Goal: Task Accomplishment & Management: Manage account settings

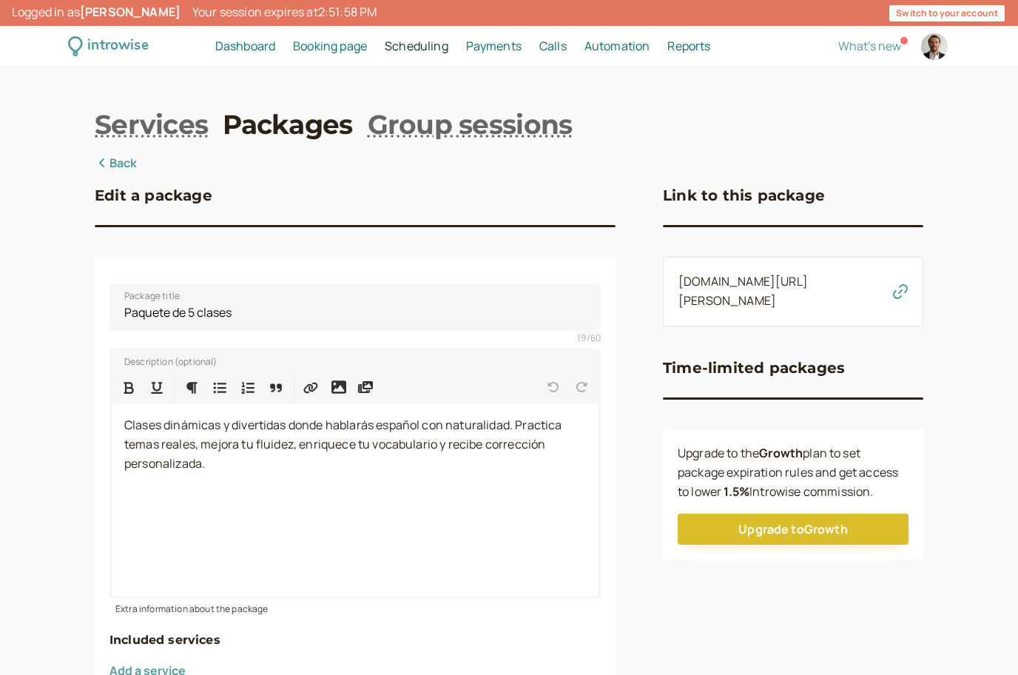
scroll to position [5, 0]
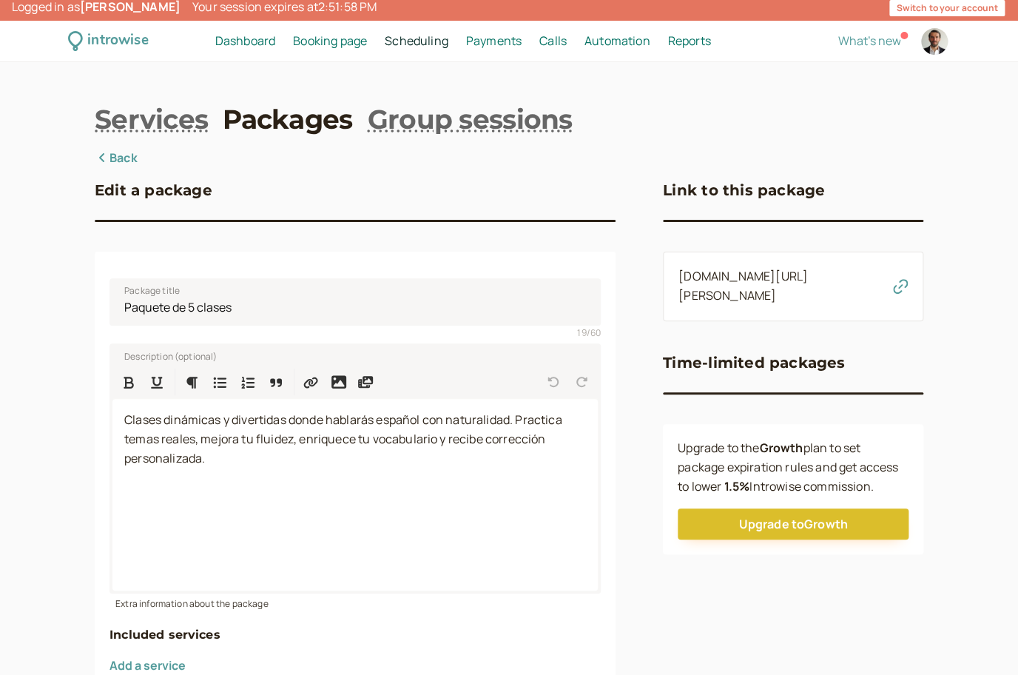
click at [802, 282] on link "[DOMAIN_NAME][URL][PERSON_NAME]" at bounding box center [742, 286] width 129 height 36
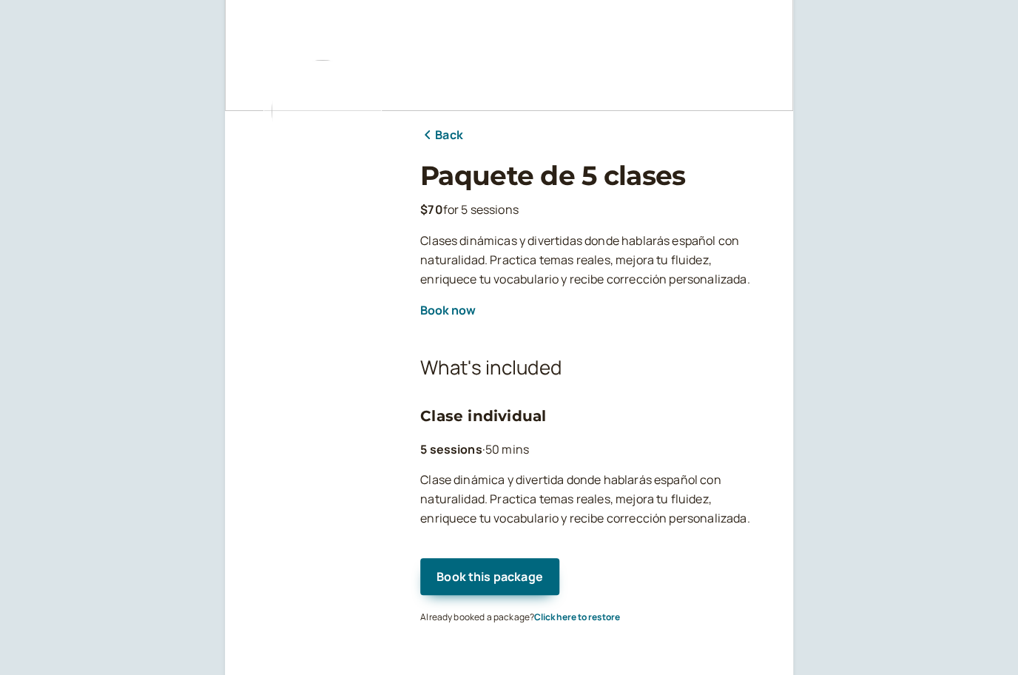
scroll to position [90, 0]
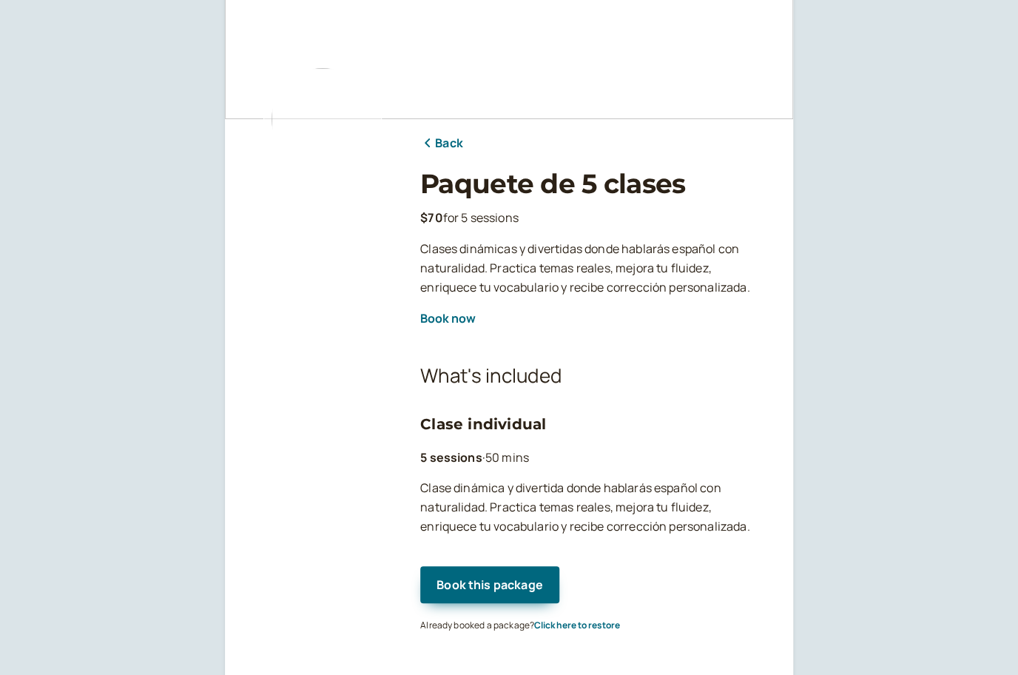
click at [498, 423] on h3 "Clase individual" at bounding box center [594, 424] width 349 height 24
click at [436, 143] on link "Back" at bounding box center [441, 143] width 43 height 19
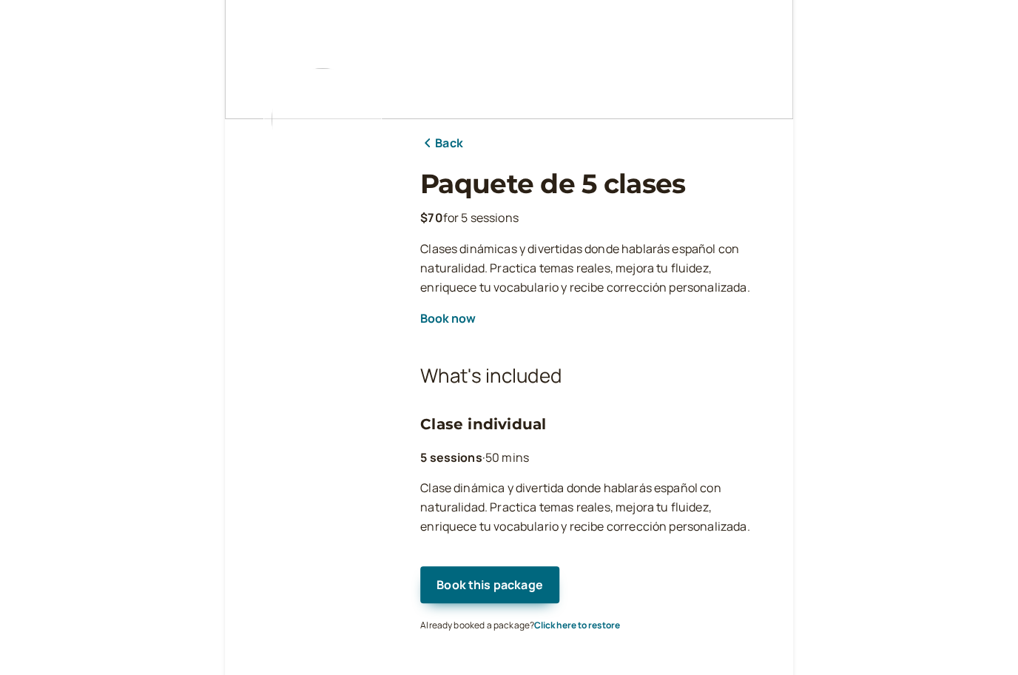
scroll to position [5, 0]
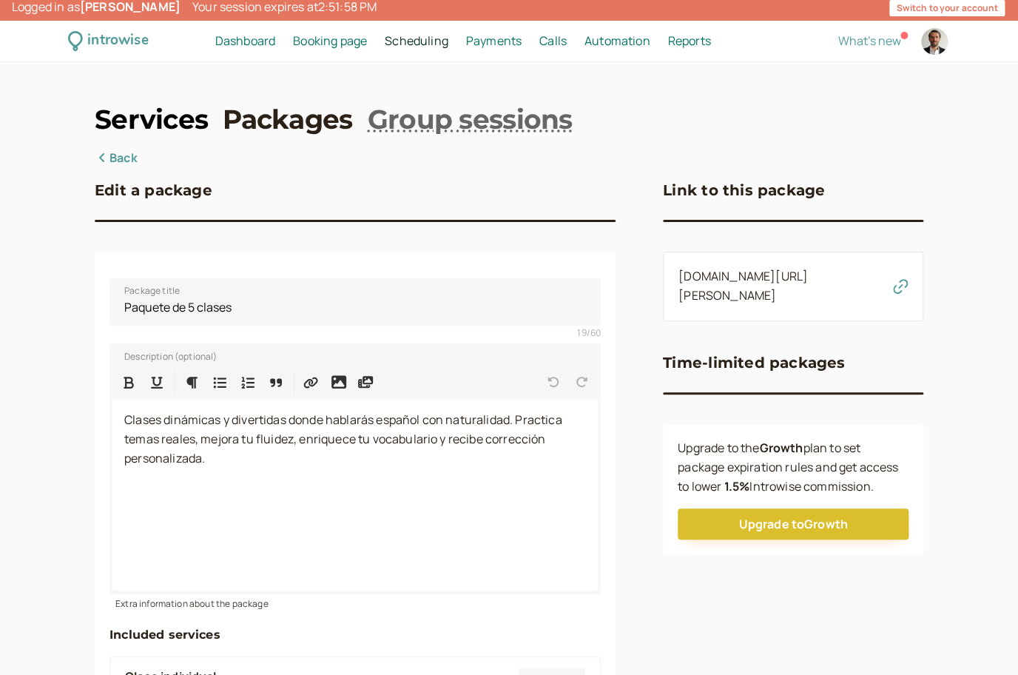
click at [201, 112] on link "Services" at bounding box center [151, 119] width 113 height 37
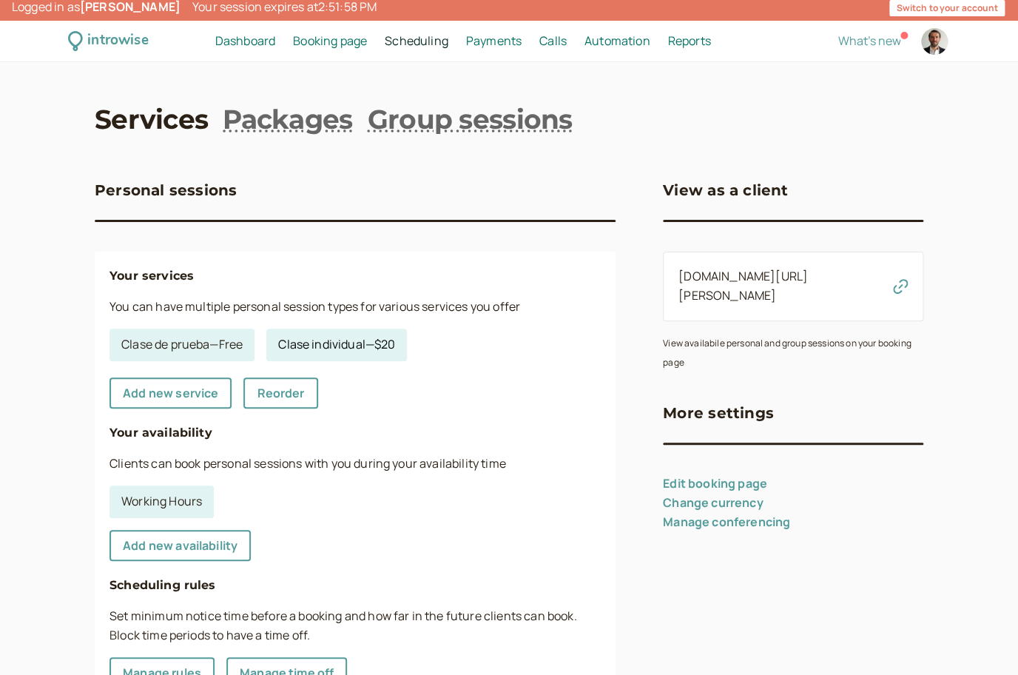
click at [303, 342] on link "Clase individual — $20" at bounding box center [336, 344] width 141 height 33
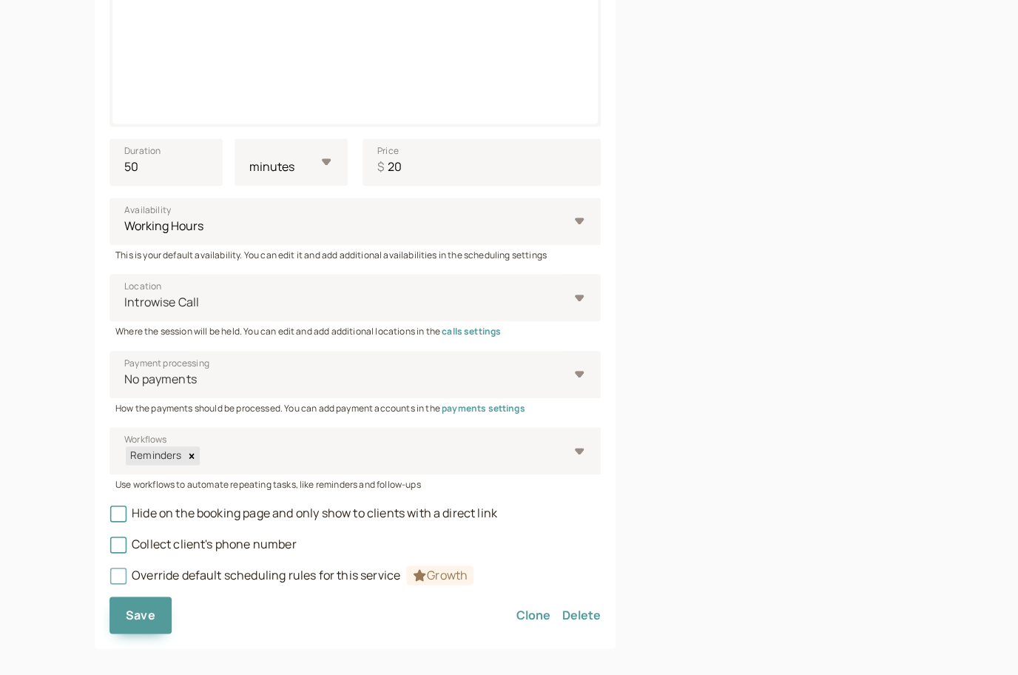
scroll to position [478, 0]
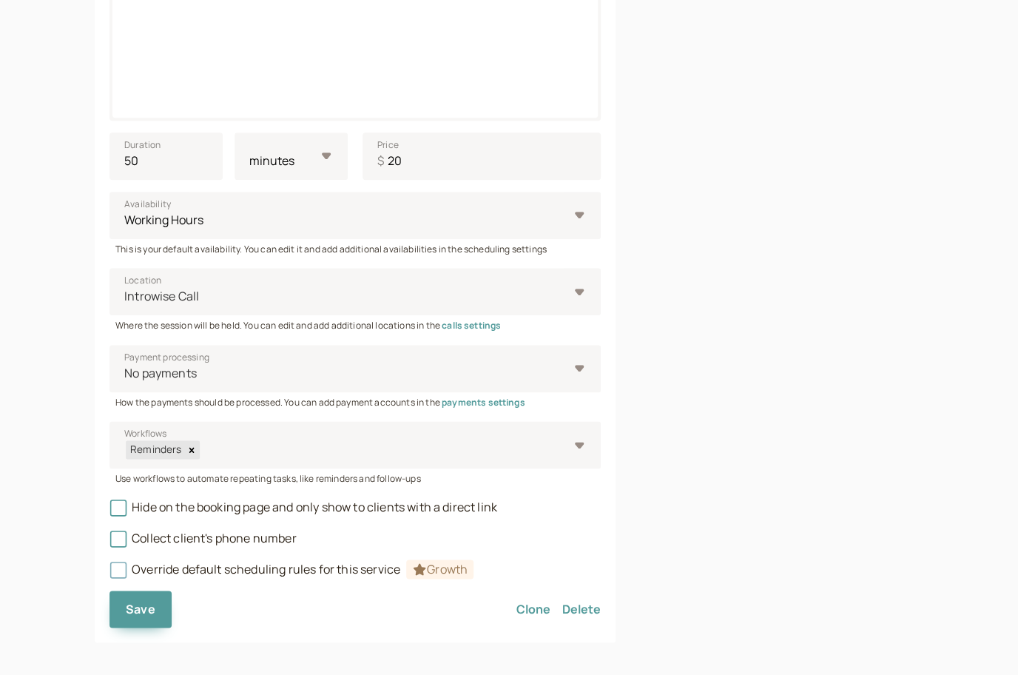
click at [254, 570] on fieldset "Title Clase individual 16 / 60 Description (optional) Clase dinámica y divertid…" at bounding box center [354, 186] width 491 height 785
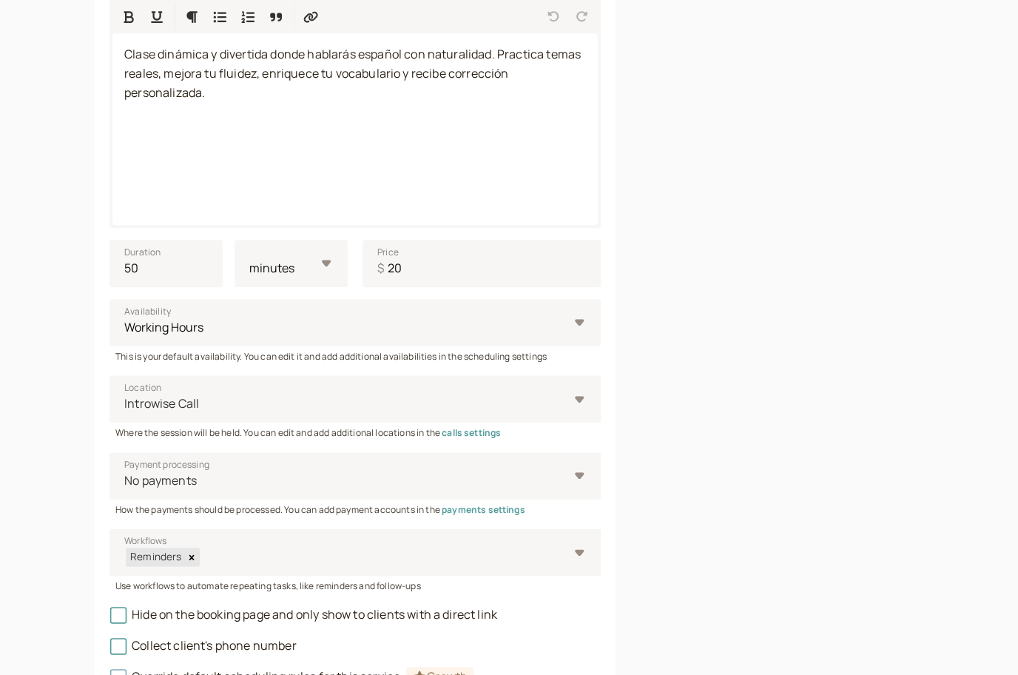
scroll to position [487, 0]
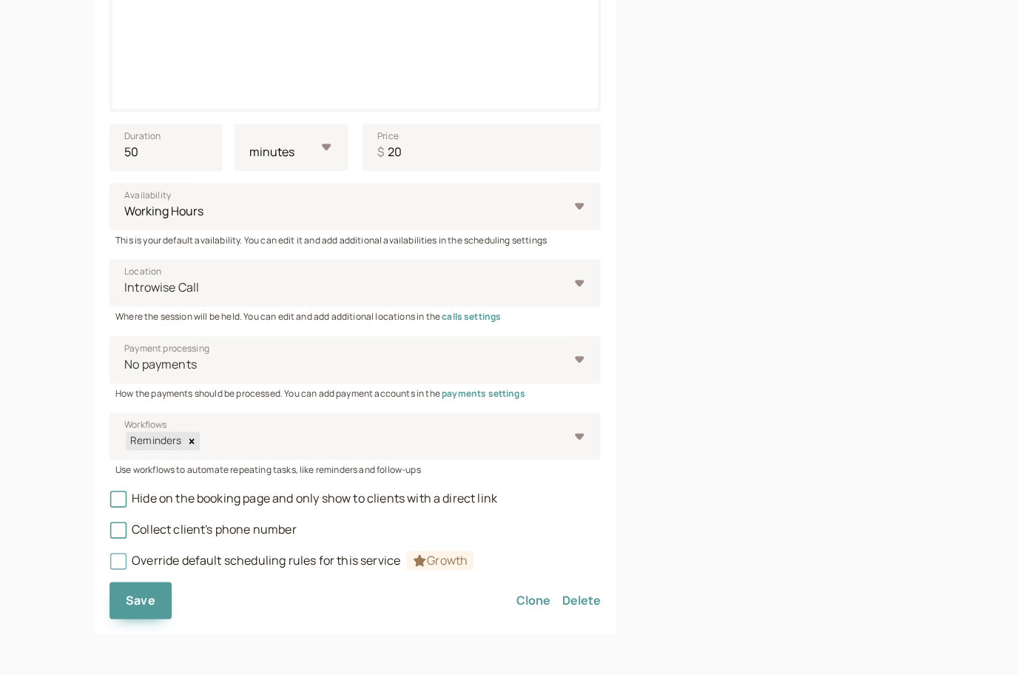
click at [120, 560] on icon at bounding box center [118, 560] width 10 height 10
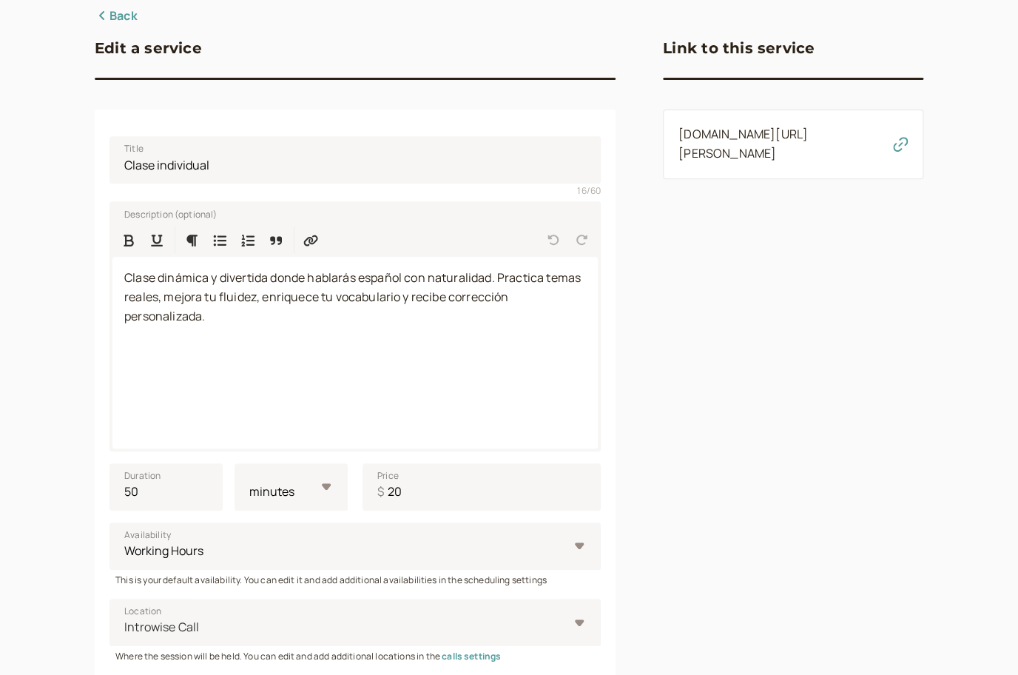
scroll to position [0, 0]
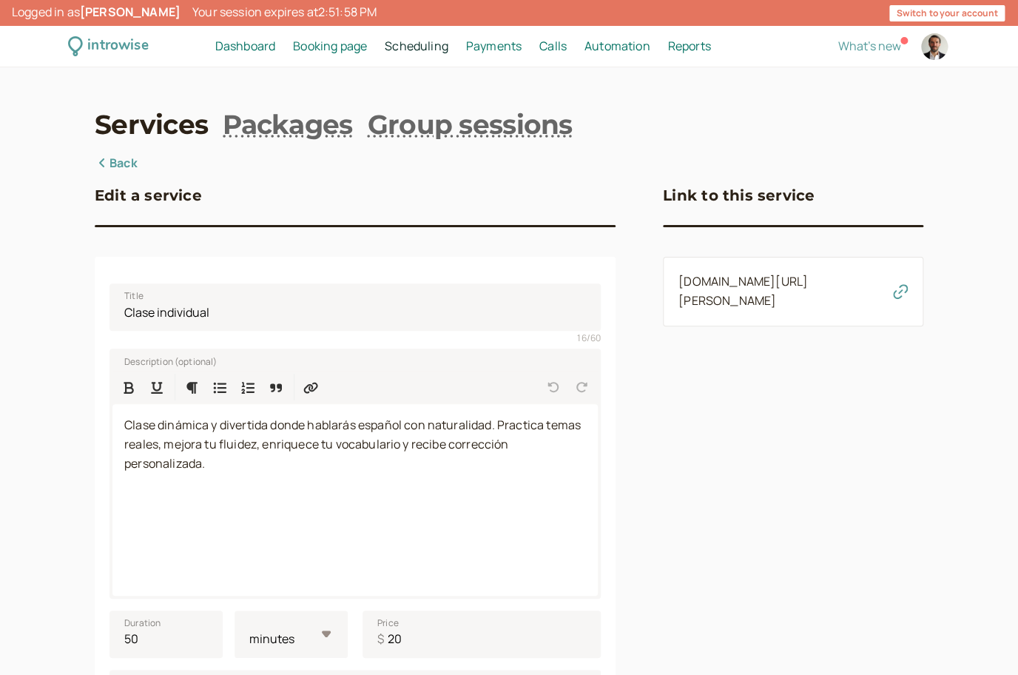
click at [429, 50] on span "Scheduling" at bounding box center [417, 46] width 64 height 16
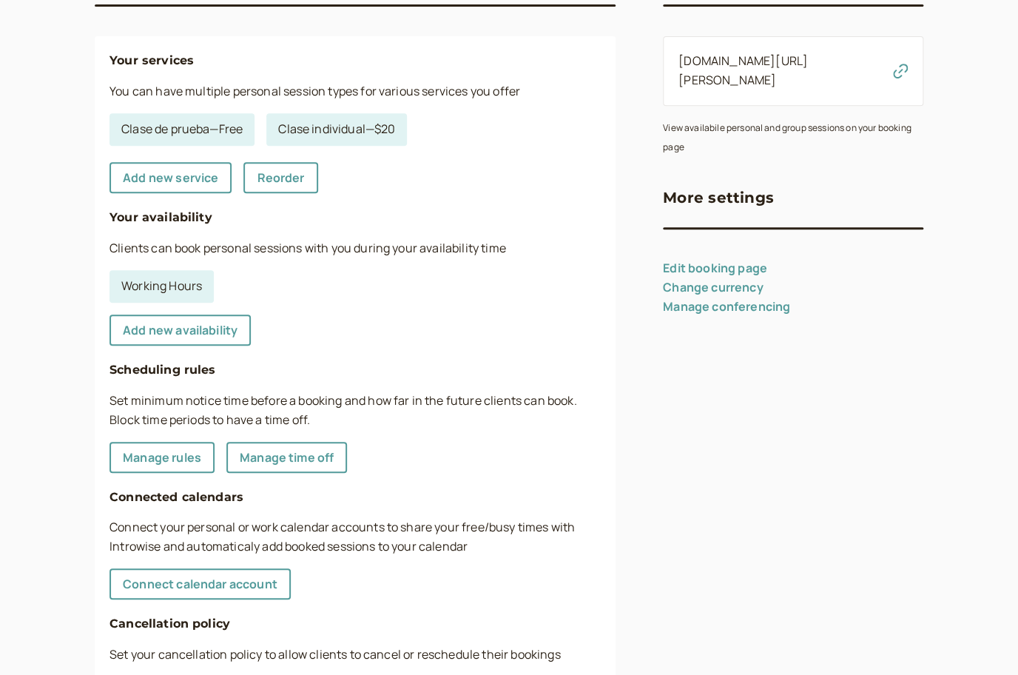
scroll to position [307, 0]
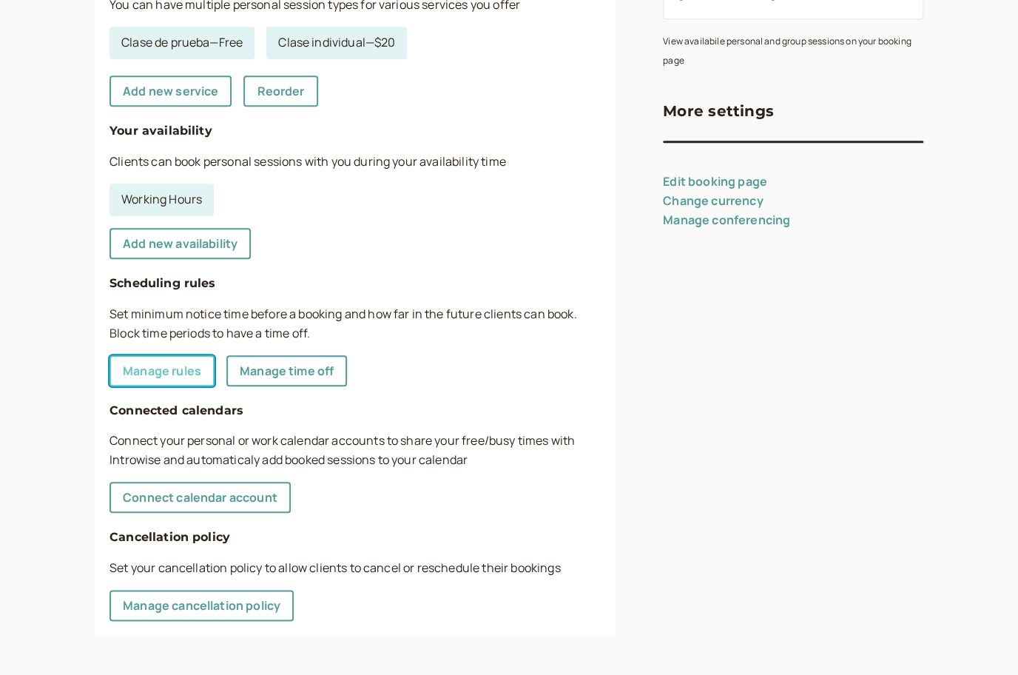
click at [169, 368] on link "Manage rules" at bounding box center [161, 370] width 105 height 31
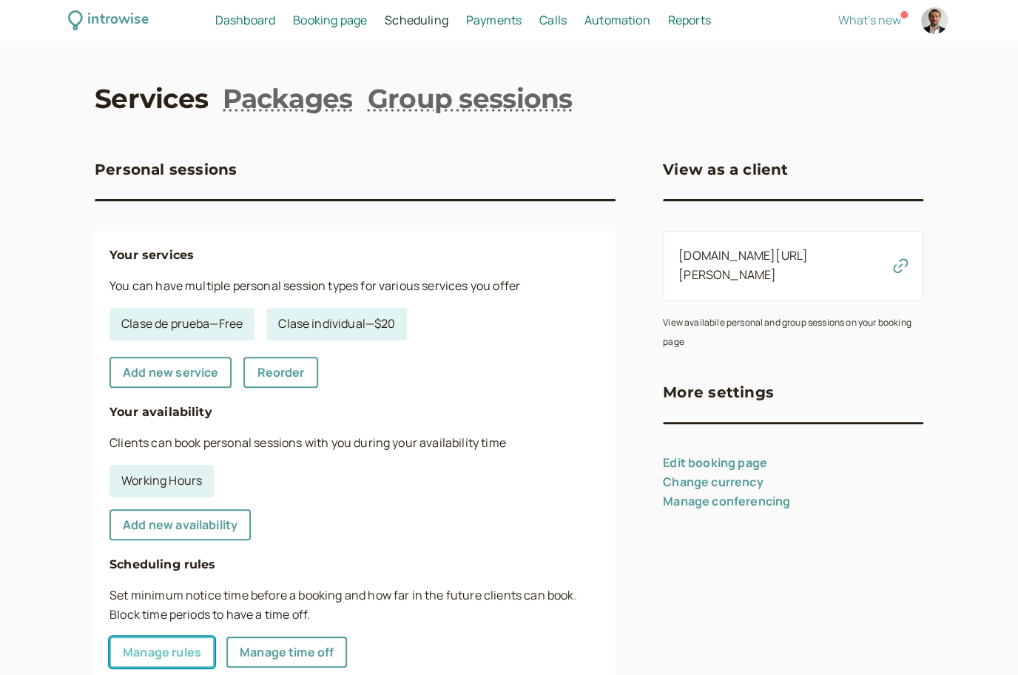
select select "10"
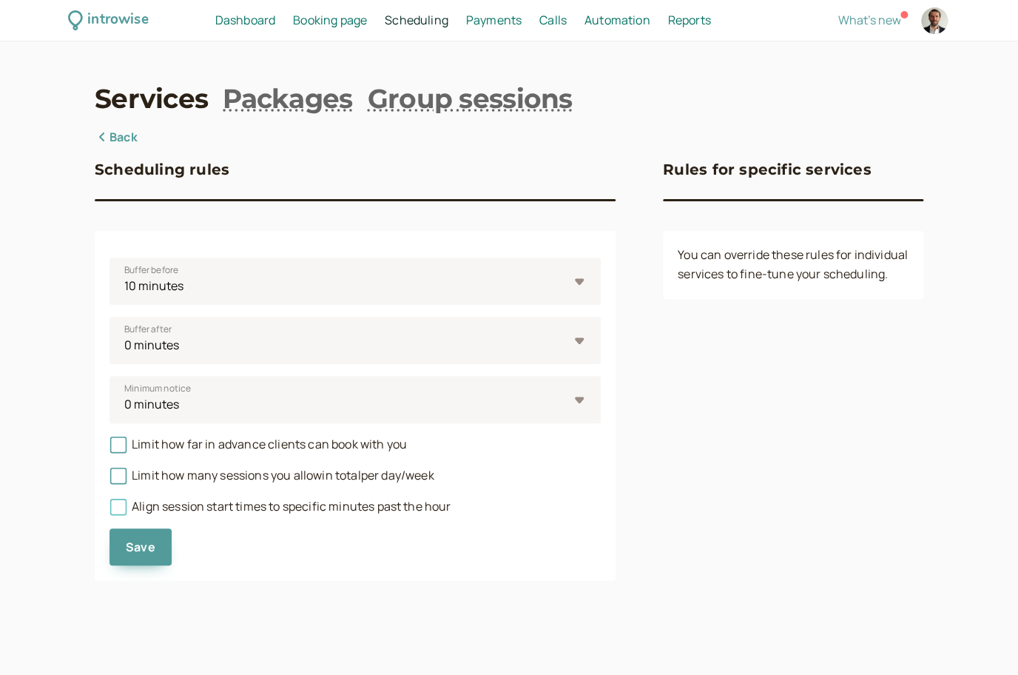
click at [121, 506] on icon at bounding box center [118, 507] width 10 height 10
click at [109, 510] on input "Align session start times to specific minutes past the hour" at bounding box center [109, 510] width 0 height 0
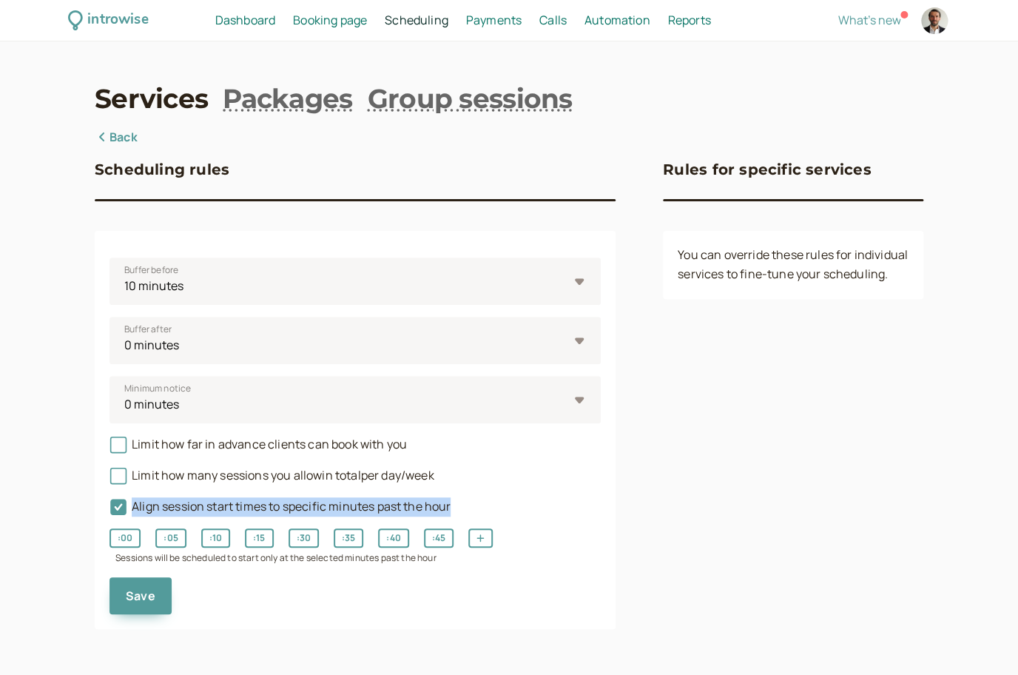
drag, startPoint x: 132, startPoint y: 506, endPoint x: 459, endPoint y: 503, distance: 326.2
click at [459, 503] on div "Align session start times to specific minutes past the hour" at bounding box center [354, 500] width 491 height 31
copy span "Align session start times to specific minutes past the hour"
click at [193, 491] on div "Align session start times to specific minutes past the hour" at bounding box center [354, 500] width 491 height 31
drag, startPoint x: 132, startPoint y: 508, endPoint x: 462, endPoint y: 510, distance: 329.9
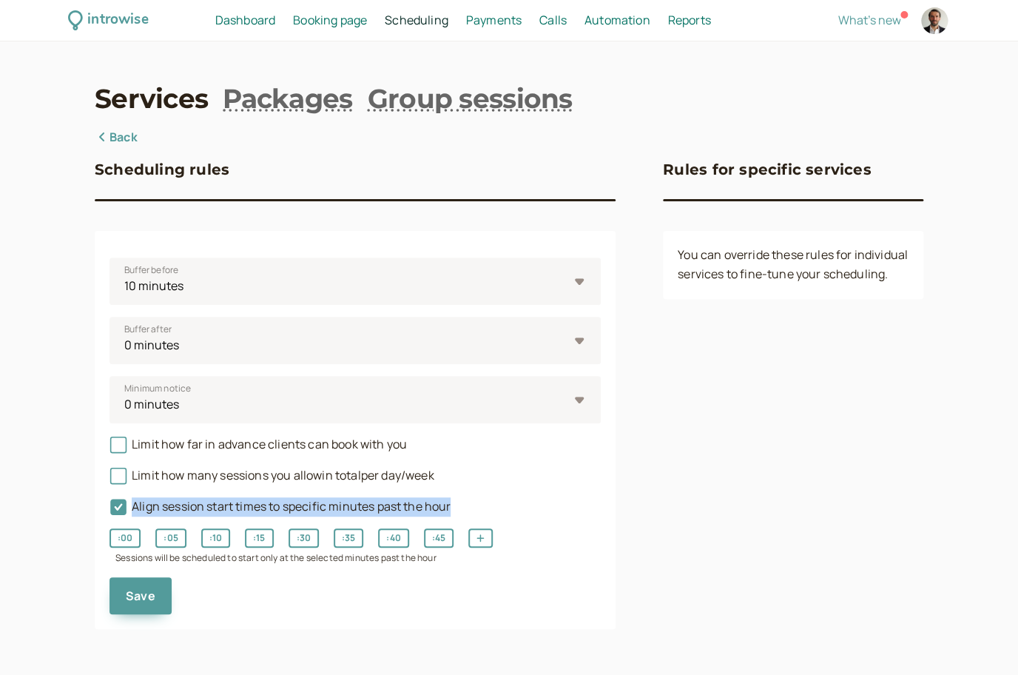
click at [462, 510] on div "Align session start times to specific minutes past the hour" at bounding box center [354, 500] width 491 height 31
copy span "Align session start times to specific minutes past the hour"
click at [121, 502] on icon at bounding box center [118, 507] width 16 height 16
click at [109, 510] on input "Align session start times to specific minutes past the hour" at bounding box center [109, 510] width 0 height 0
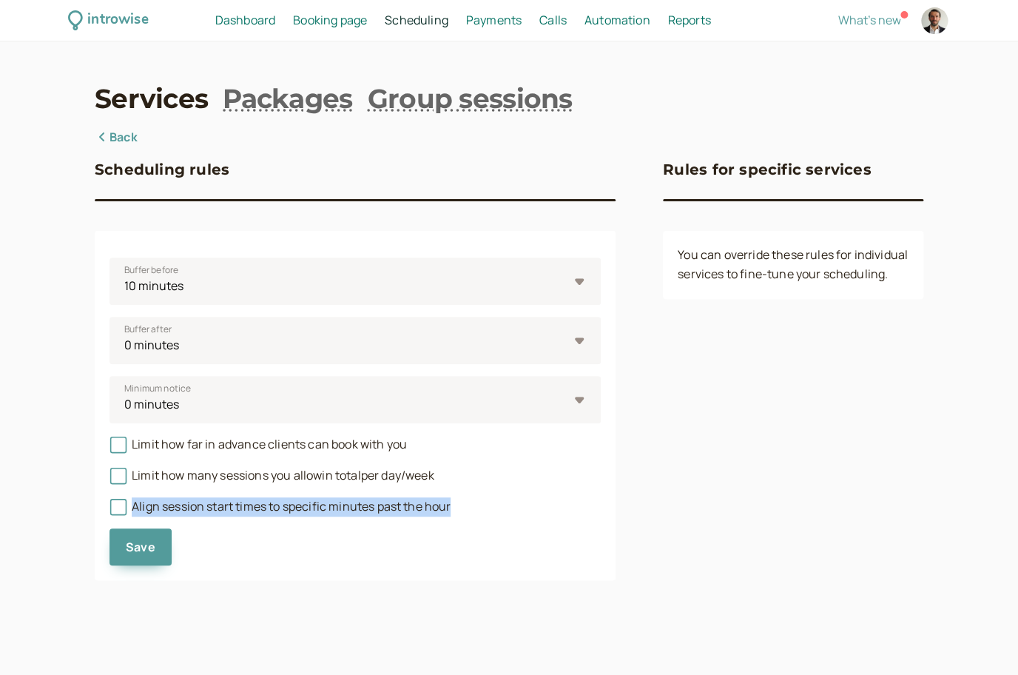
click at [133, 135] on link "Back" at bounding box center [116, 137] width 43 height 19
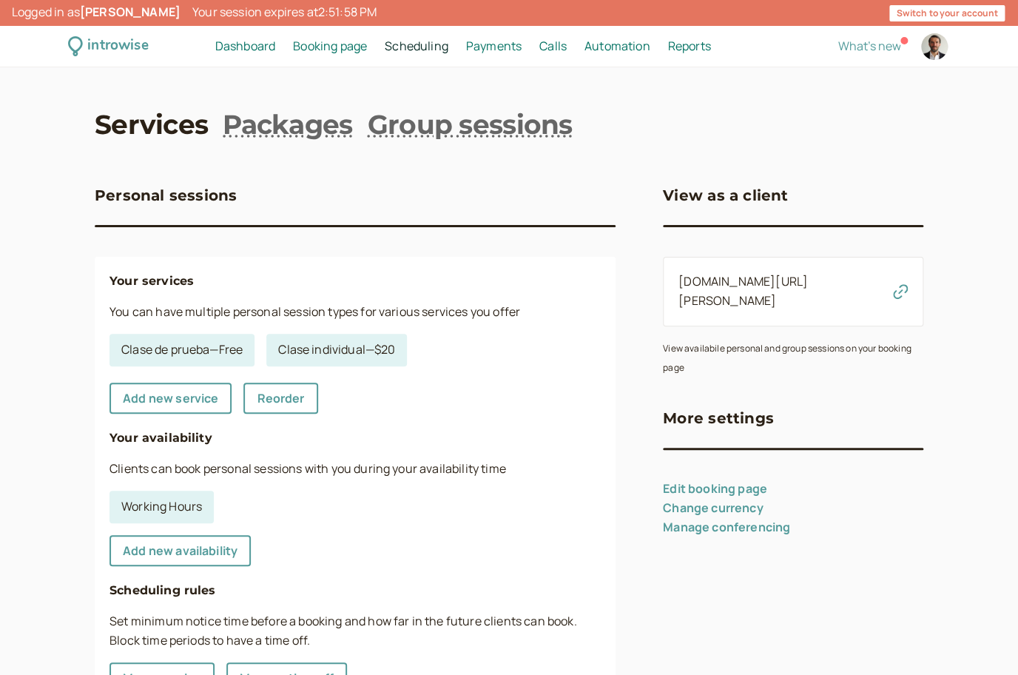
click at [442, 53] on span "Scheduling" at bounding box center [417, 46] width 64 height 16
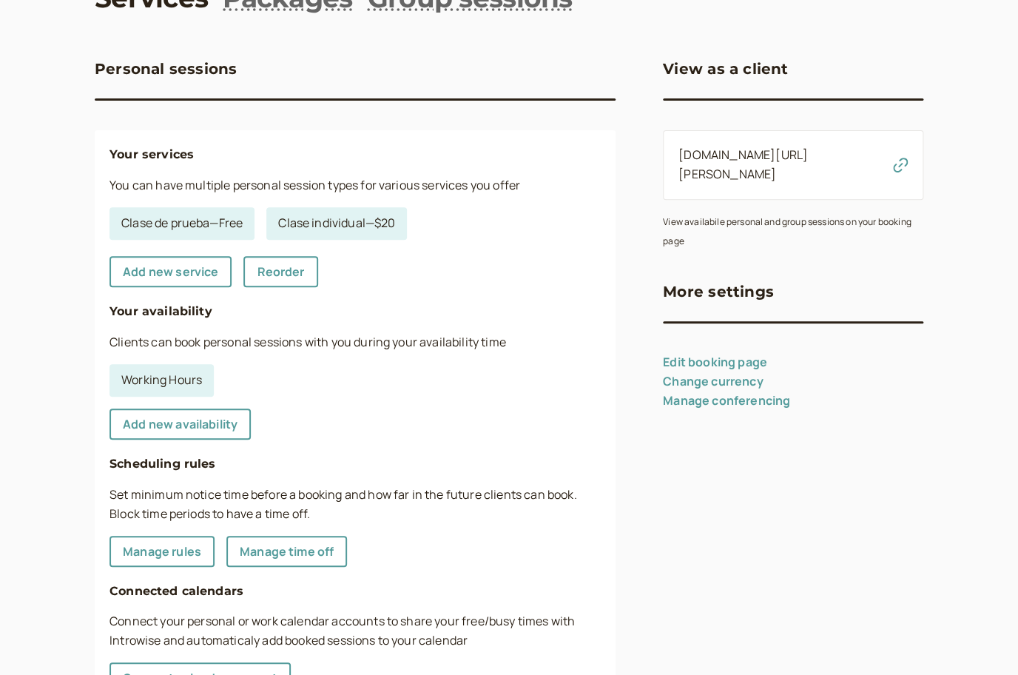
scroll to position [307, 0]
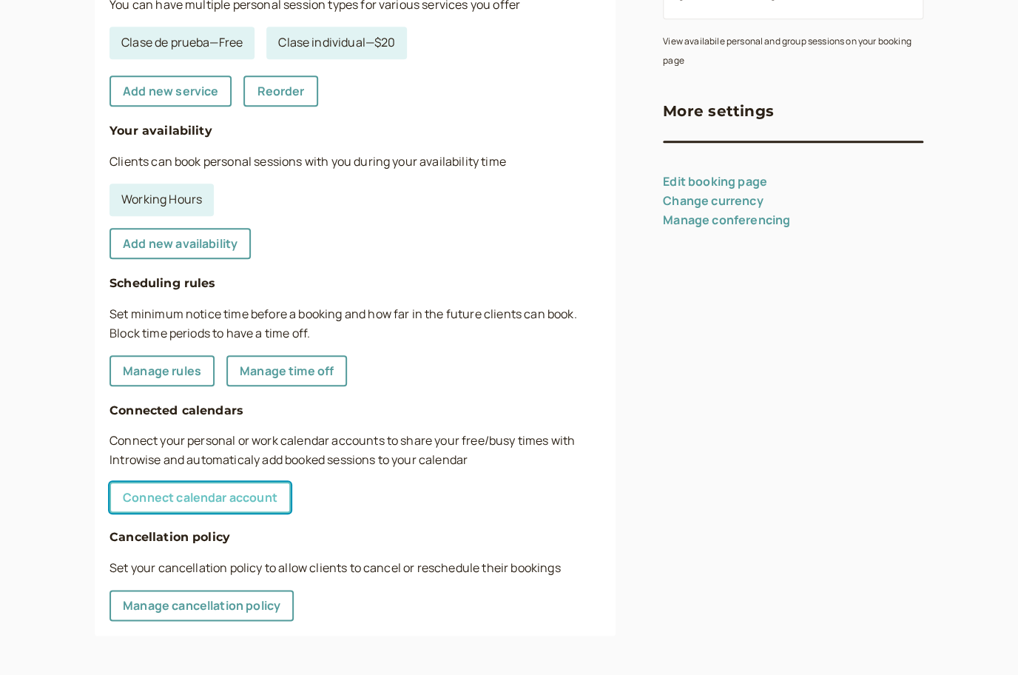
click at [232, 499] on link "Connect calendar account" at bounding box center [199, 497] width 181 height 31
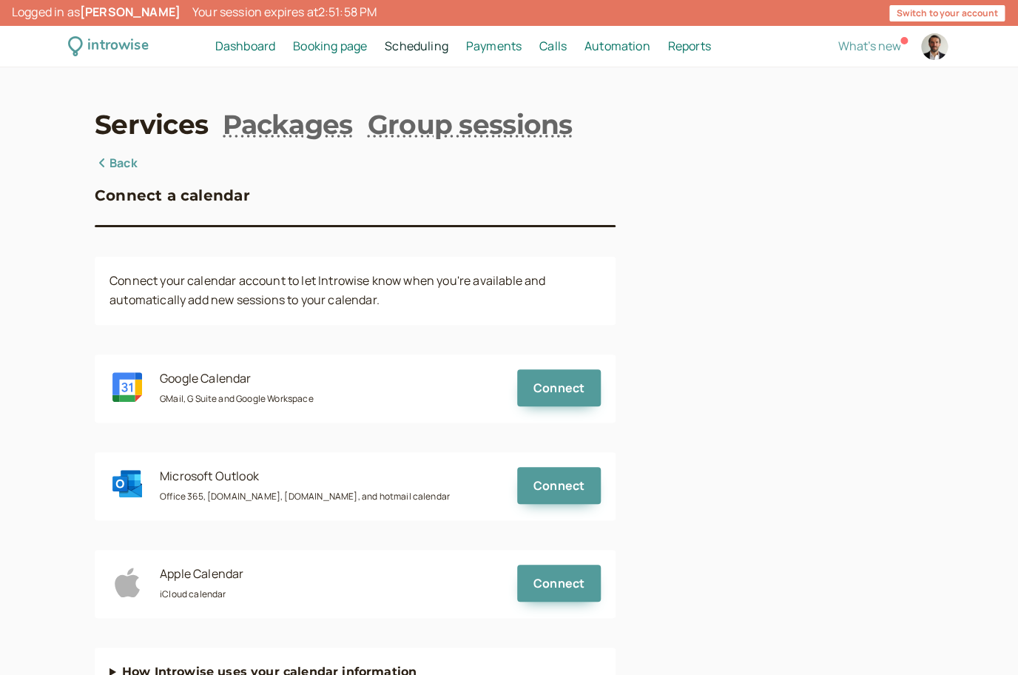
click at [189, 120] on link "Services" at bounding box center [151, 124] width 113 height 37
